Goal: Information Seeking & Learning: Learn about a topic

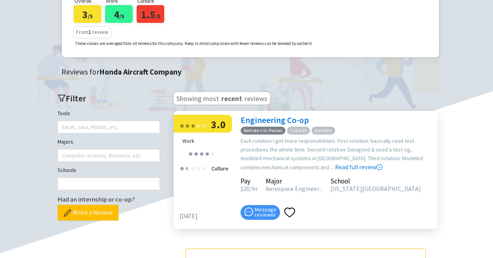
scroll to position [118, 0]
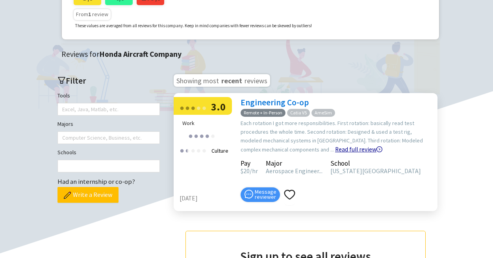
click at [335, 153] on link "Read full review" at bounding box center [358, 129] width 47 height 47
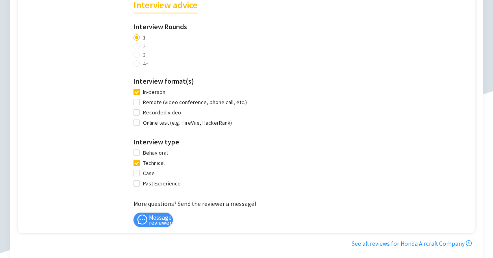
scroll to position [473, 0]
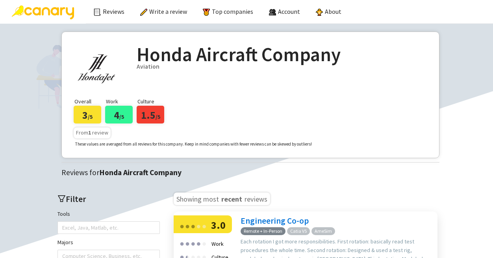
click at [65, 11] on img at bounding box center [43, 13] width 62 height 14
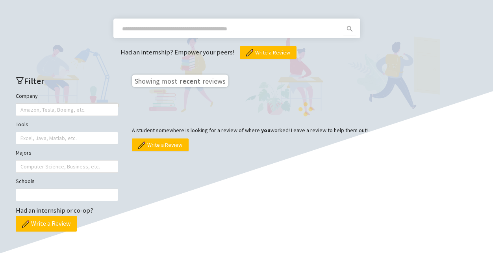
scroll to position [197, 0]
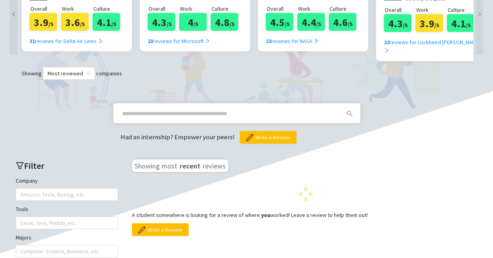
click at [225, 109] on input "text" at bounding box center [227, 113] width 211 height 9
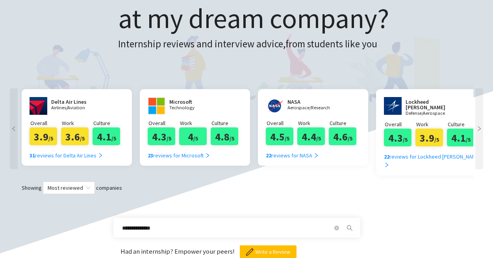
scroll to position [79, 0]
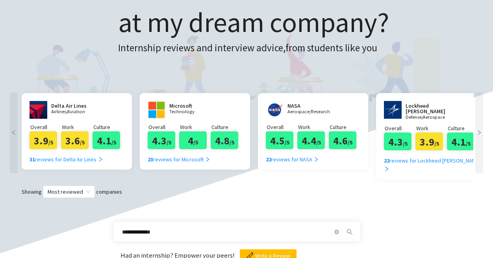
type input "**********"
click at [11, 130] on icon "left" at bounding box center [14, 133] width 6 height 6
